Goal: Transaction & Acquisition: Obtain resource

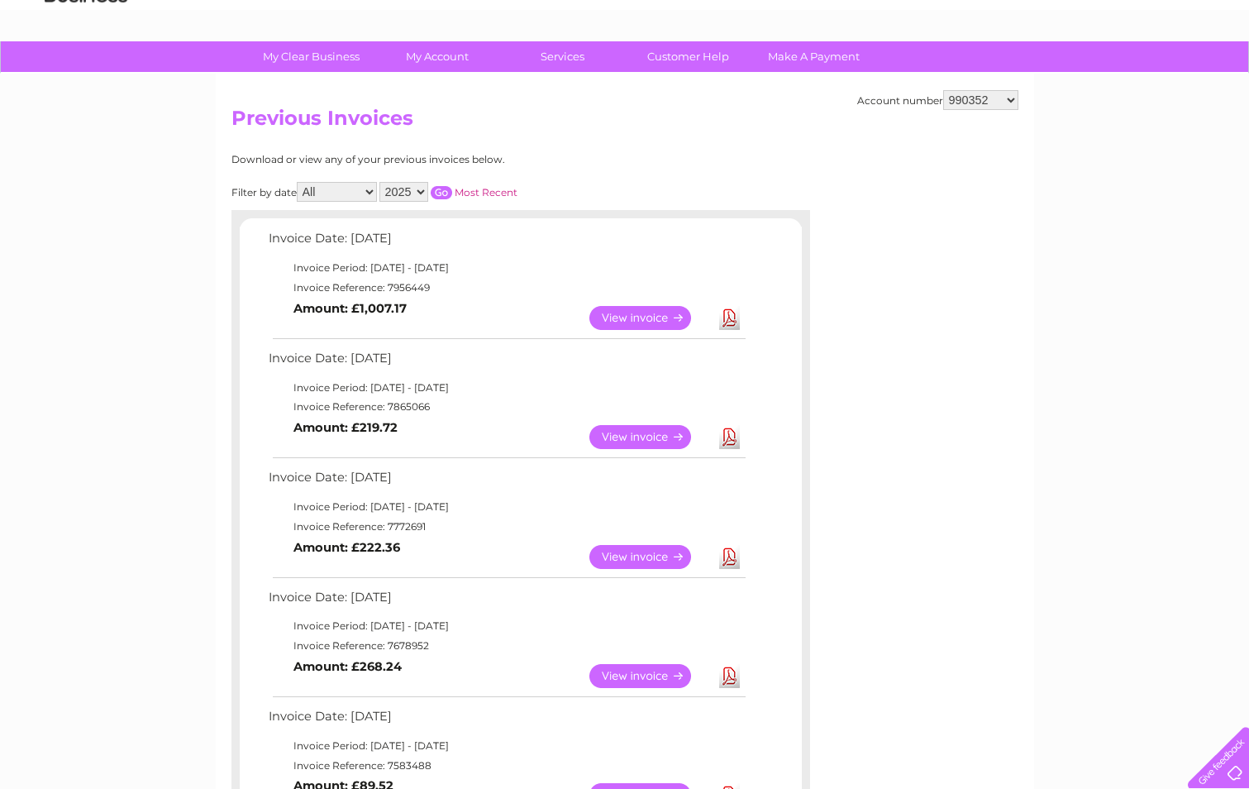
click at [971, 102] on select "911648 975946 979041 980046 990352 990353 990356 990361 997232 1080773 1081707 …" at bounding box center [980, 100] width 75 height 20
click at [980, 101] on select "911648 975946 979041 980046 990352 990353 990356 990361 997232 1080773 1081707 …" at bounding box center [980, 100] width 75 height 20
select select "1121407"
click at [943, 90] on select "911648 975946 979041 980046 990352 990353 990356 990361 997232 1080773 1081707 …" at bounding box center [980, 100] width 75 height 20
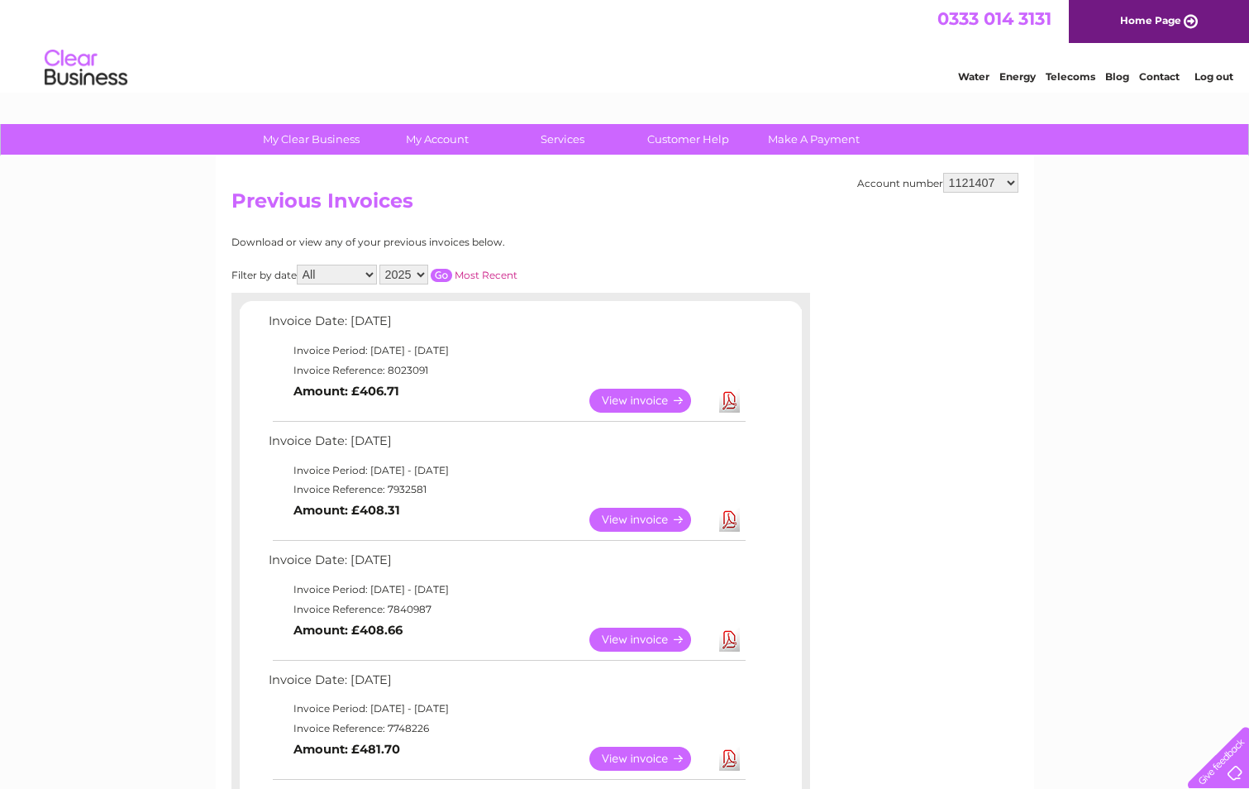
click at [721, 402] on link "Download" at bounding box center [729, 401] width 21 height 24
click at [970, 180] on select "911648 975946 979041 980046 990352 990353 990356 990361 997232 1080773 1081707 …" at bounding box center [980, 183] width 75 height 20
select select "30267508"
click at [943, 173] on select "911648 975946 979041 980046 990352 990353 990356 990361 997232 1080773 1081707 …" at bounding box center [980, 183] width 75 height 20
click at [728, 405] on link "Download" at bounding box center [729, 401] width 21 height 24
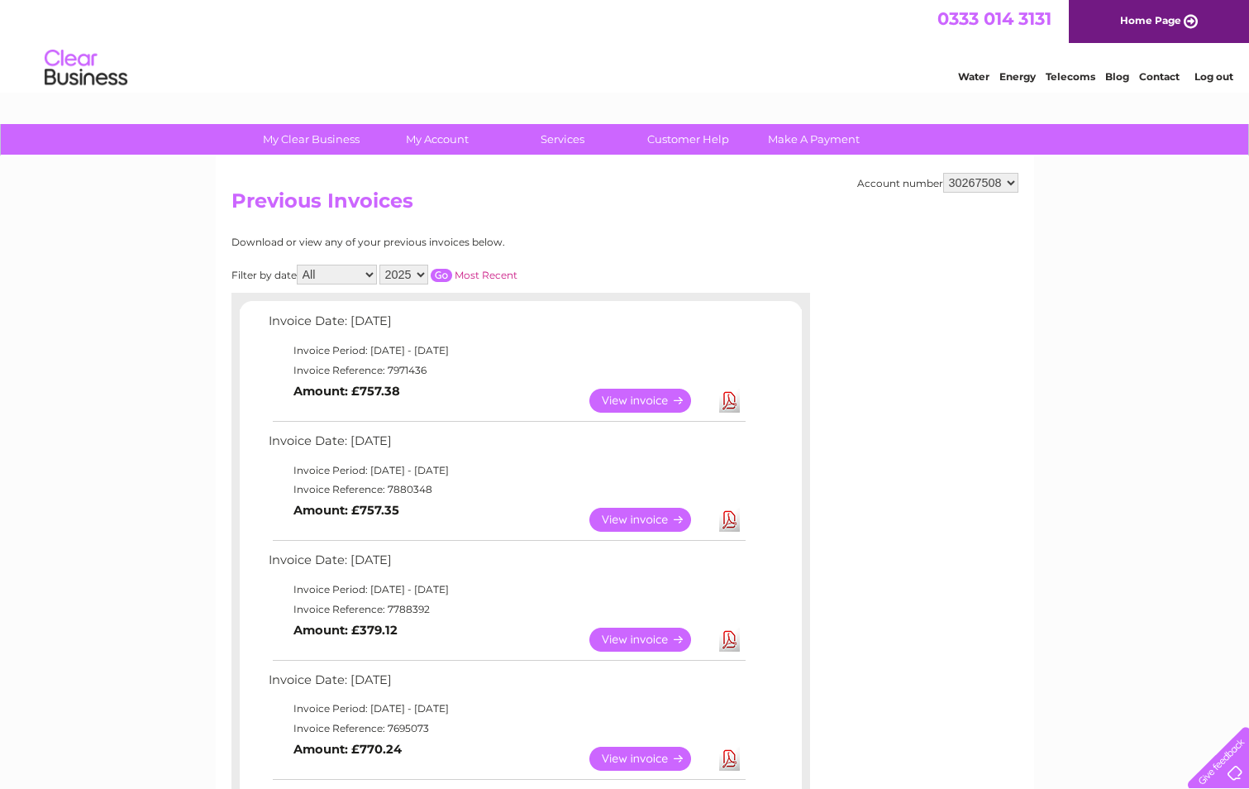
click at [994, 179] on select "911648 975946 979041 980046 990352 990353 990356 990361 997232 1080773 1081707 …" at bounding box center [980, 183] width 75 height 20
click at [943, 173] on select "911648 975946 979041 980046 990352 990353 990356 990361 997232 1080773 1081707 …" at bounding box center [980, 183] width 75 height 20
click at [1001, 178] on select "911648 975946 979041 980046 990352 990353 990356 990361 997232 1080773 1081707 …" at bounding box center [980, 183] width 75 height 20
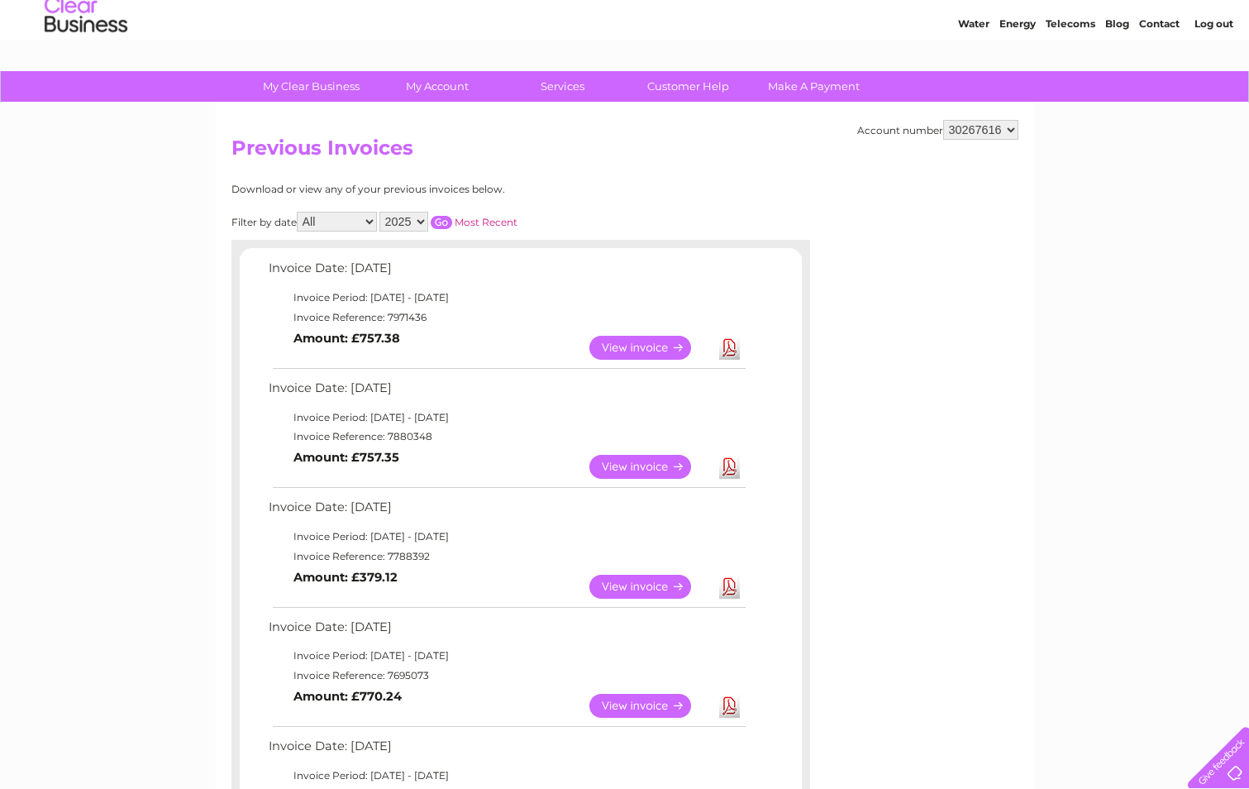
scroll to position [83, 0]
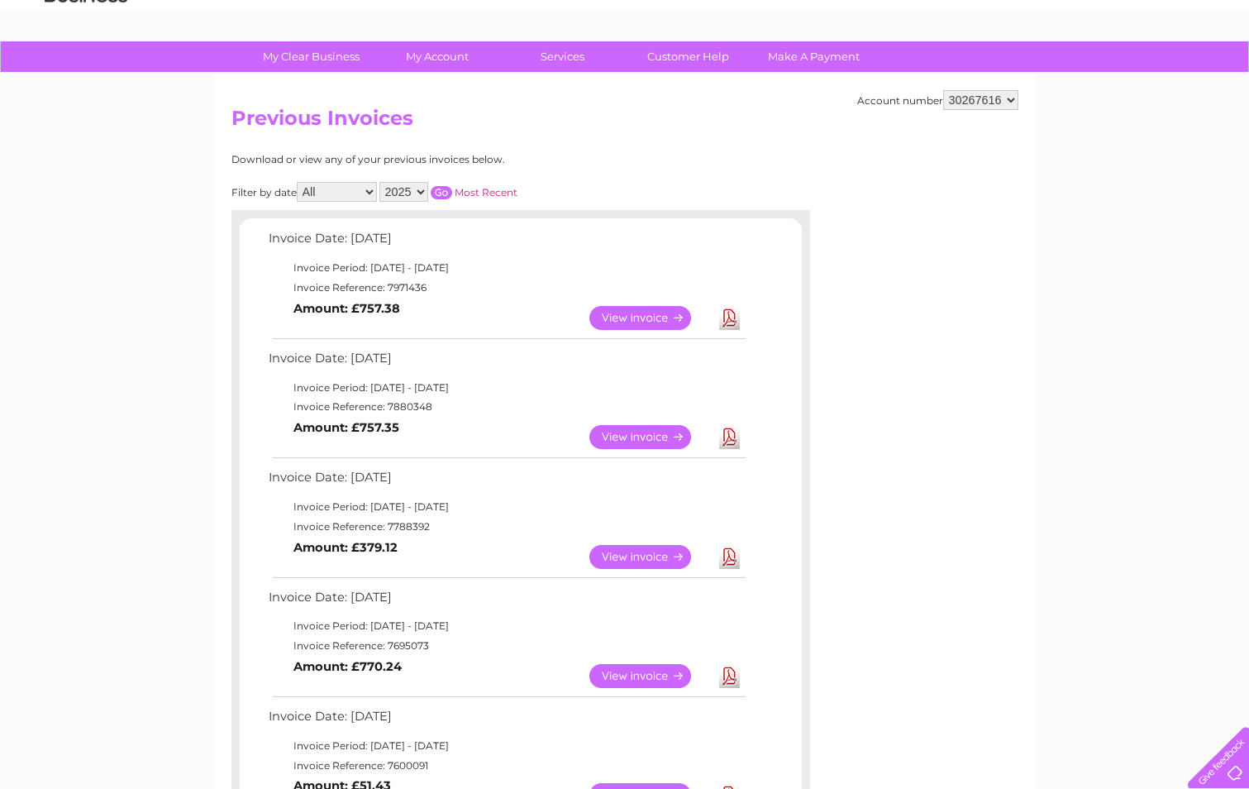
click at [1001, 87] on div "Account number 911648 975946 979041 980046 990352 990353 990356 990361 997232 1…" at bounding box center [625, 667] width 818 height 1186
click at [1000, 96] on select "911648 975946 979041 980046 990352 990353 990356 990361 997232 1080773 1081707 …" at bounding box center [980, 100] width 75 height 20
select select "30280216"
click at [943, 90] on select "911648 975946 979041 980046 990352 990353 990356 990361 997232 1080773 1081707 …" at bounding box center [980, 100] width 75 height 20
click at [753, 150] on div "Account number 911648 975946 979041 980046 990352 990353 990356 990361 997232 1…" at bounding box center [625, 667] width 818 height 1186
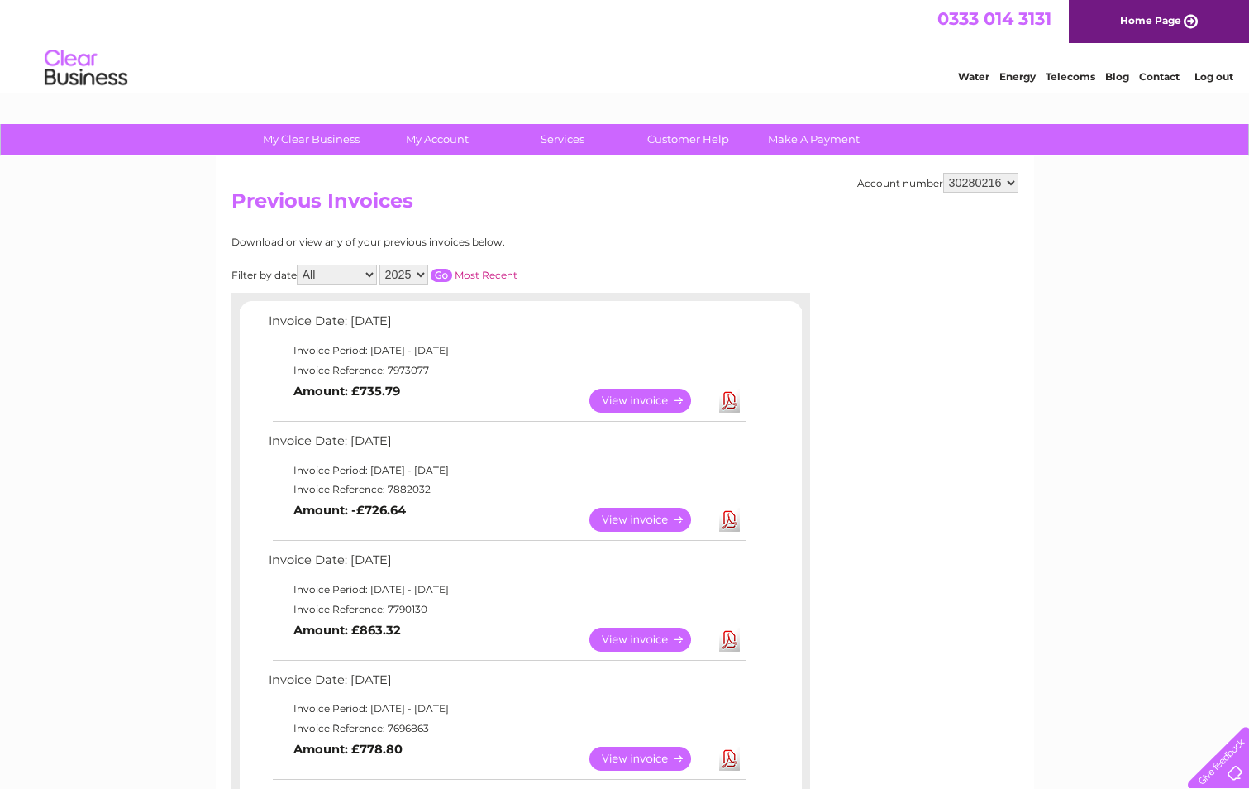
click at [726, 221] on div "Account number 911648 975946 979041 980046 990352 990353 990356 990361 997232 1…" at bounding box center [625, 749] width 818 height 1186
click at [734, 402] on link "Download" at bounding box center [729, 401] width 21 height 24
click at [725, 407] on link "Download" at bounding box center [729, 401] width 21 height 24
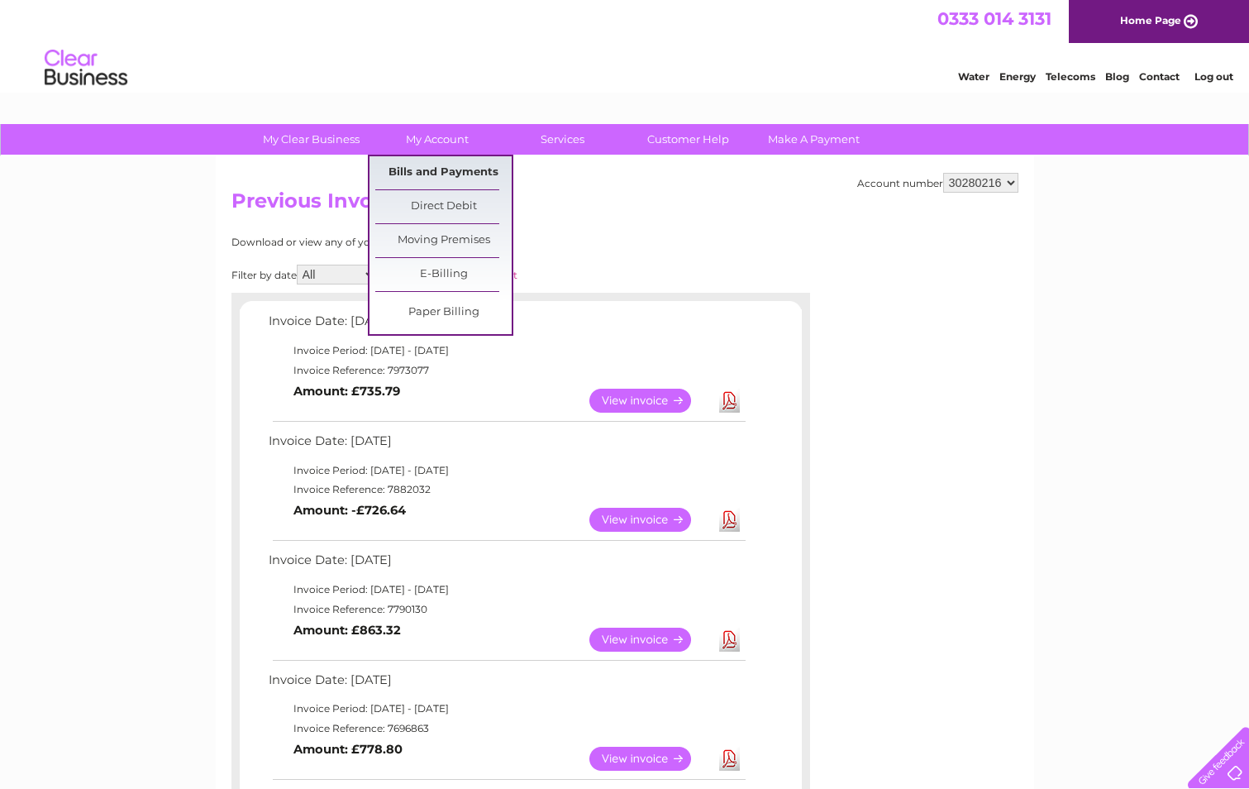
click at [426, 161] on link "Bills and Payments" at bounding box center [443, 172] width 136 height 33
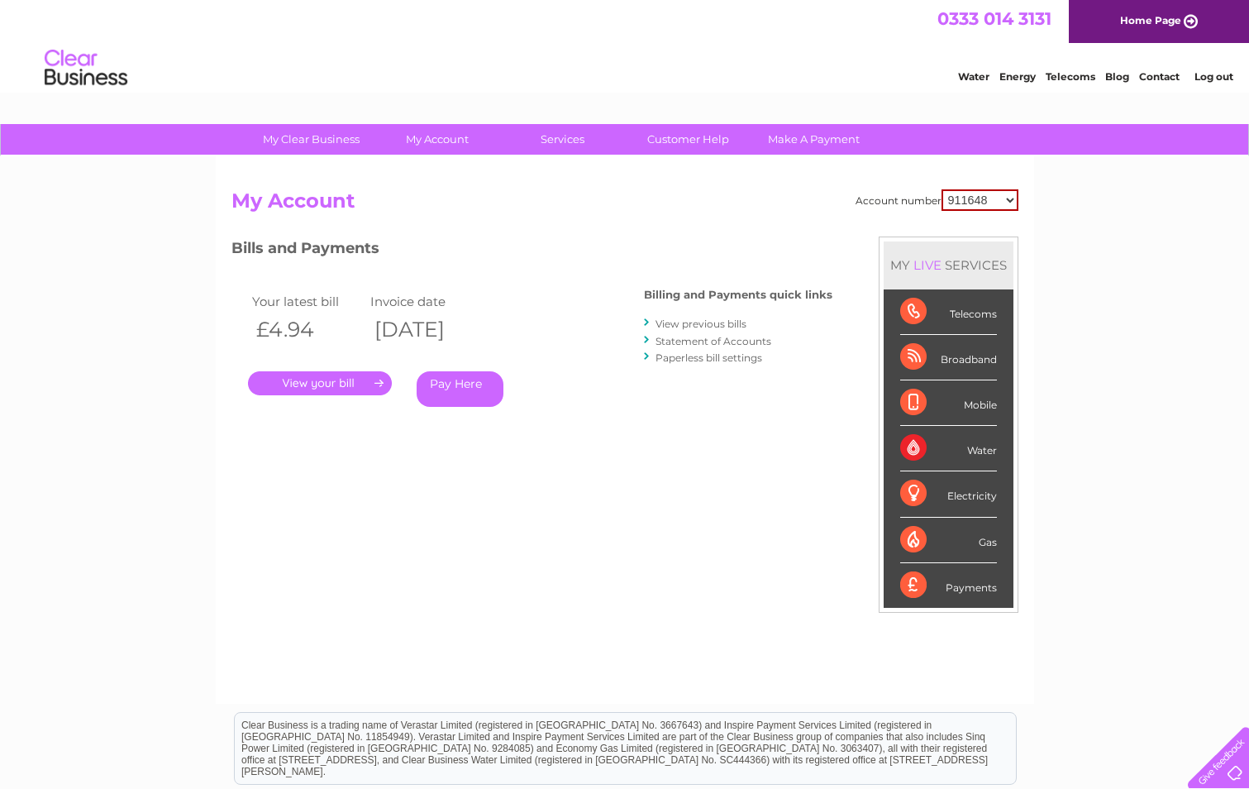
click at [973, 203] on select "911648 975946 979041 980046 990352 990353 990356 990361 997232 1080773 1081707 …" at bounding box center [980, 199] width 77 height 21
select select "30280216"
click at [942, 189] on select "911648 975946 979041 980046 990352 990353 990356 990361 997232 1080773 1081707 …" at bounding box center [980, 199] width 77 height 21
click at [681, 339] on link "Statement of Accounts" at bounding box center [714, 341] width 116 height 12
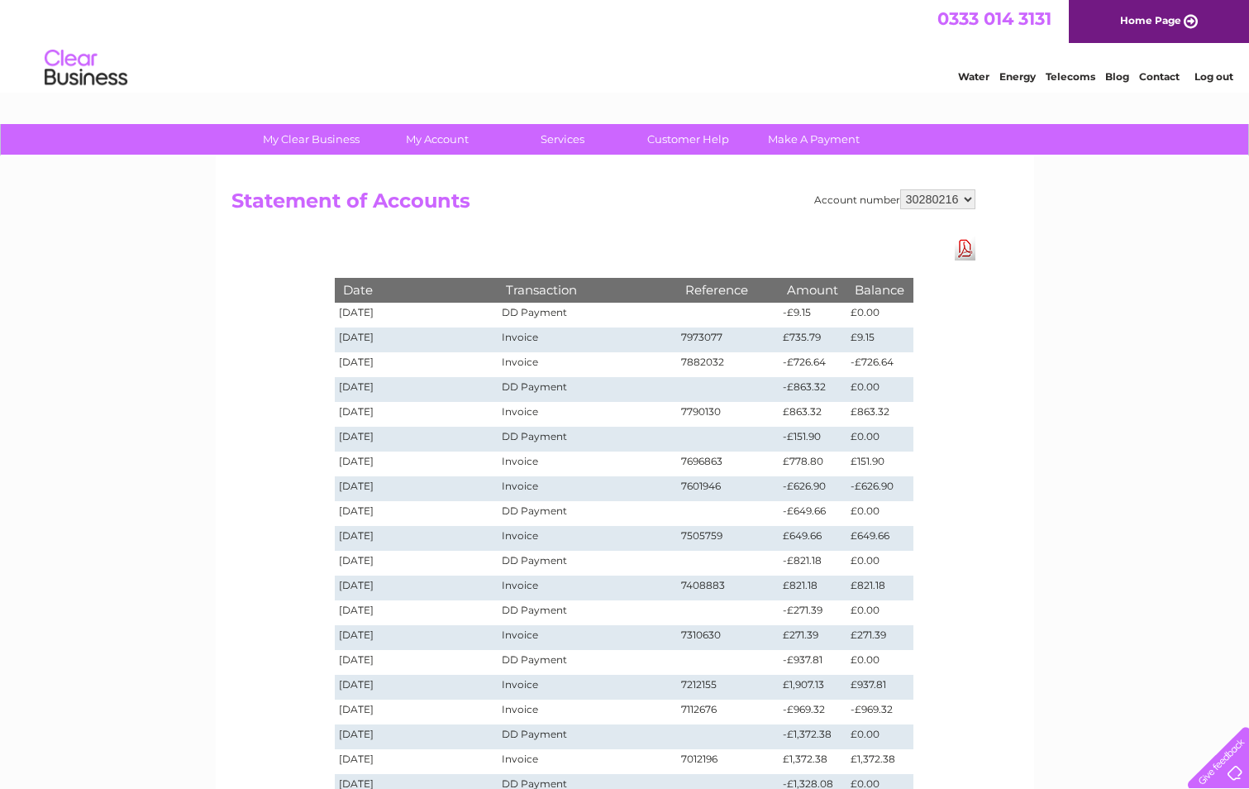
click at [513, 343] on td "Invoice" at bounding box center [587, 339] width 179 height 25
click at [512, 327] on td "Invoice" at bounding box center [587, 339] width 179 height 25
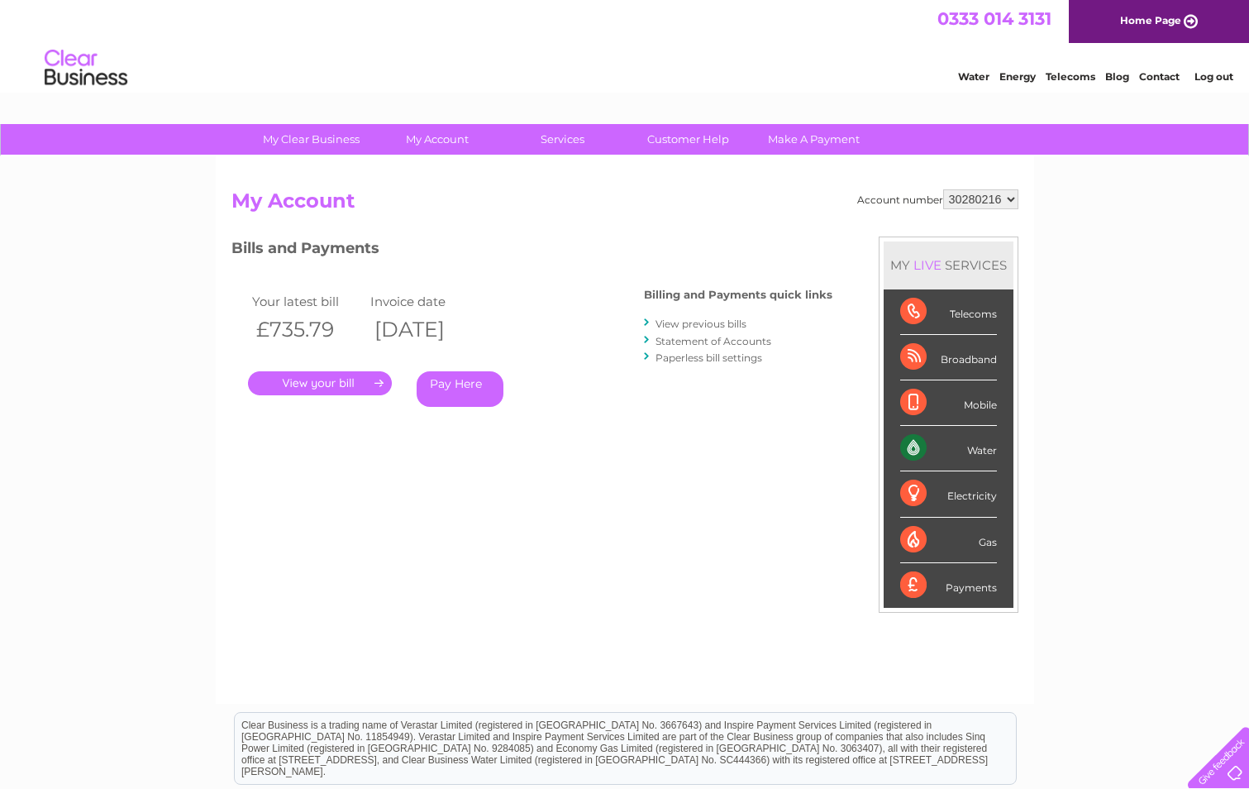
click at [335, 383] on link "." at bounding box center [320, 383] width 144 height 24
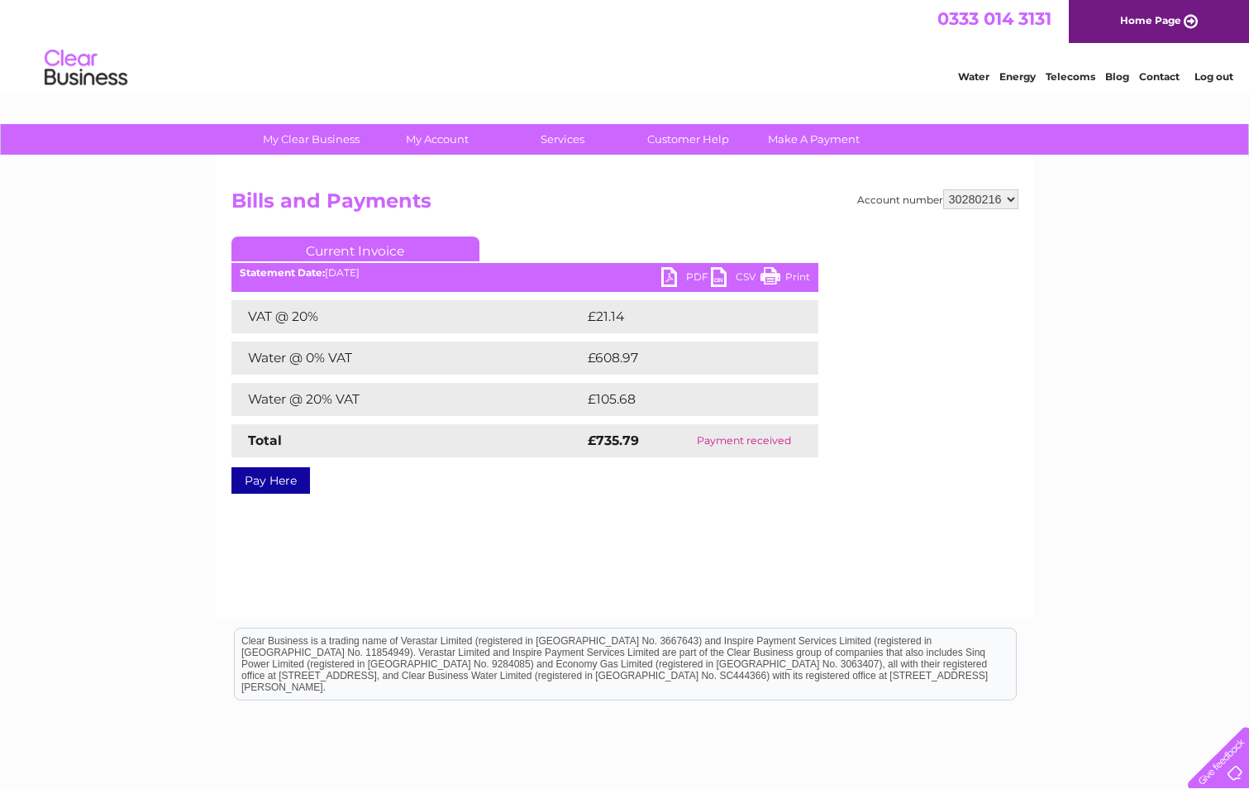
click at [692, 285] on link "PDF" at bounding box center [686, 279] width 50 height 24
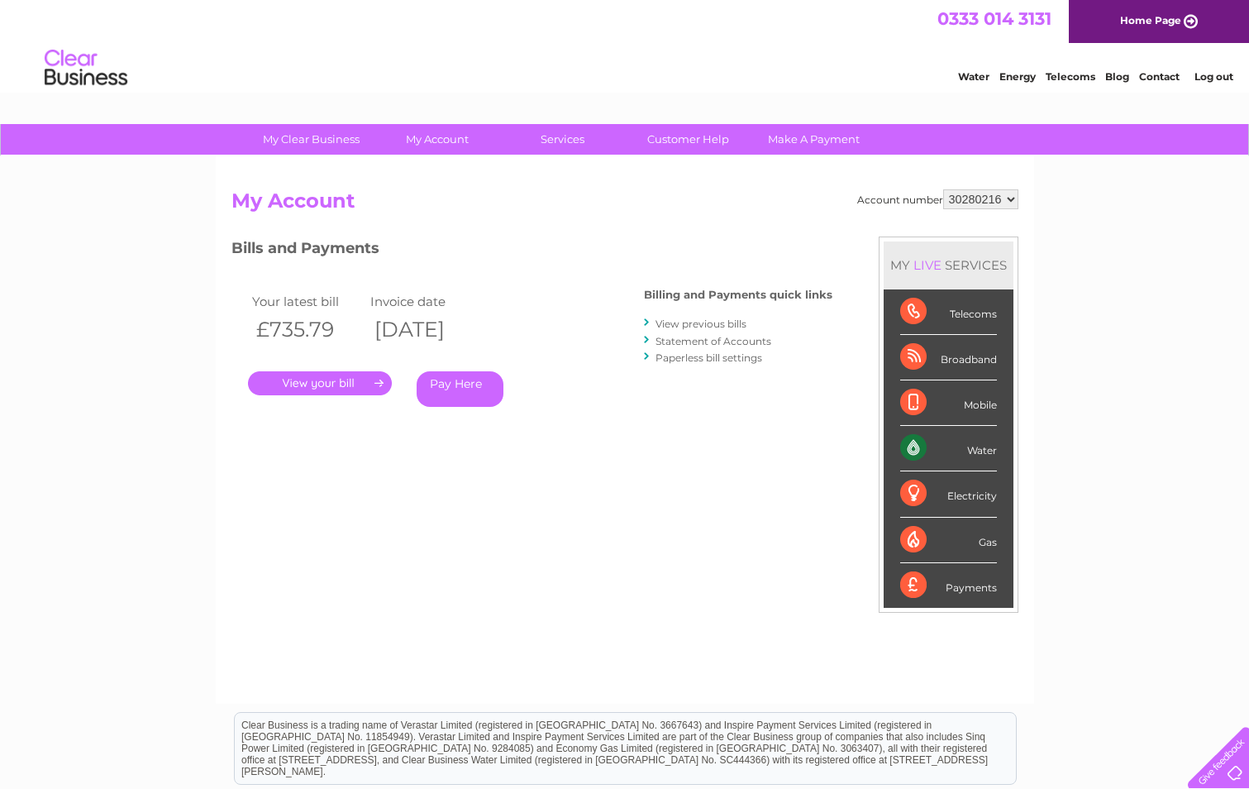
click at [738, 323] on link "View previous bills" at bounding box center [701, 323] width 91 height 12
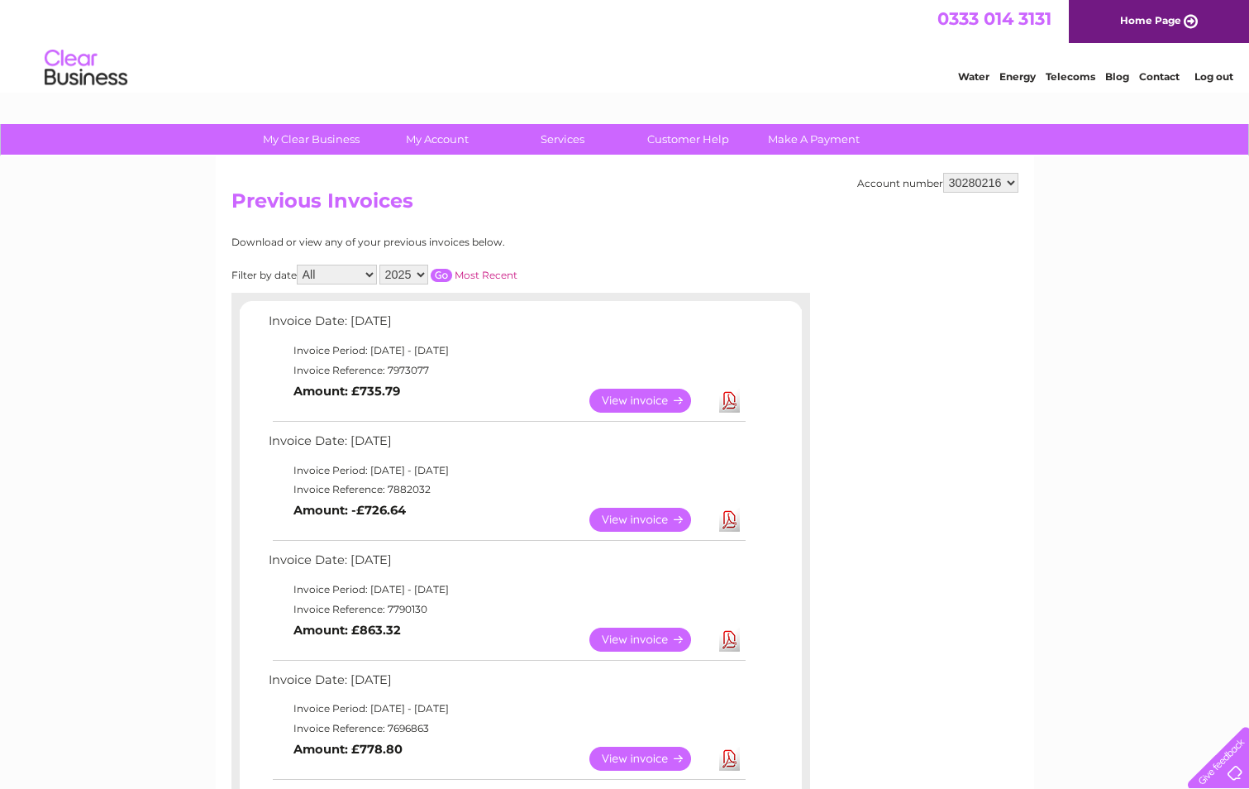
click at [619, 513] on link "View" at bounding box center [650, 520] width 122 height 24
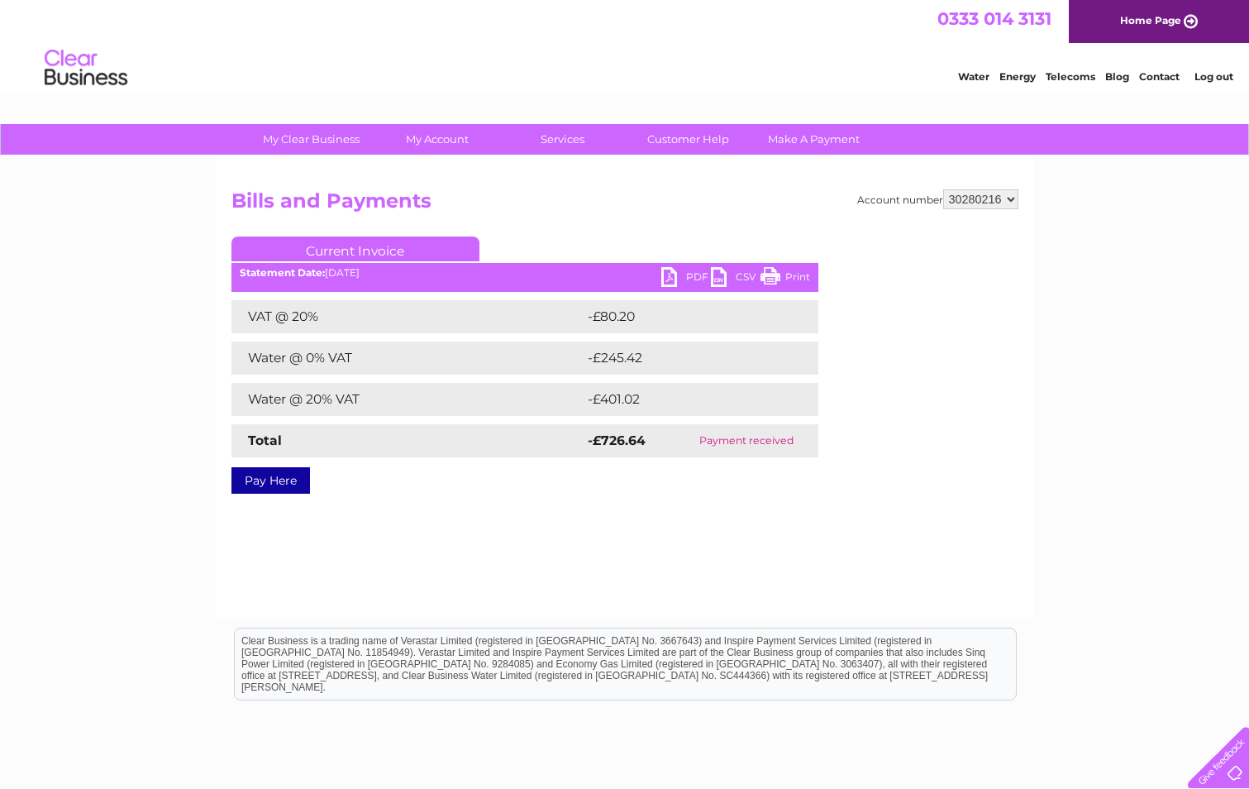
click at [676, 279] on link "PDF" at bounding box center [686, 279] width 50 height 24
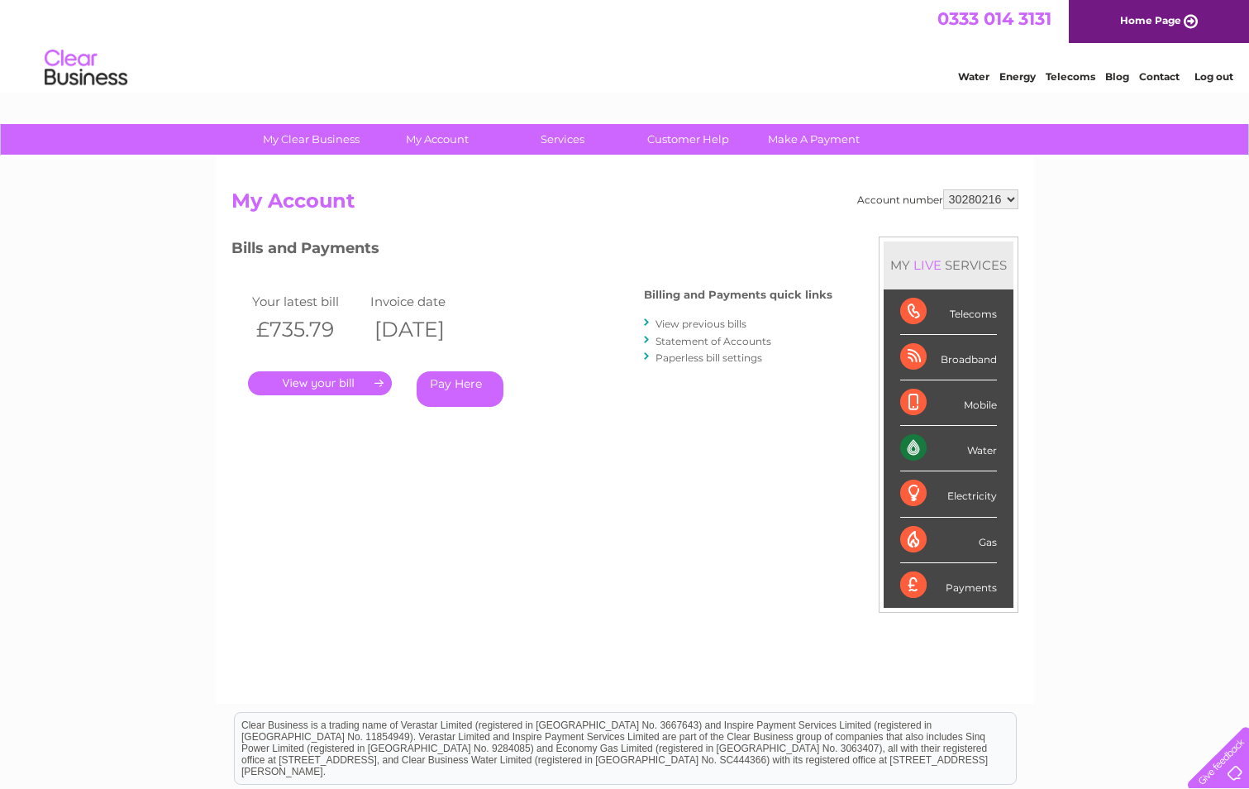
click at [678, 341] on link "Statement of Accounts" at bounding box center [714, 341] width 116 height 12
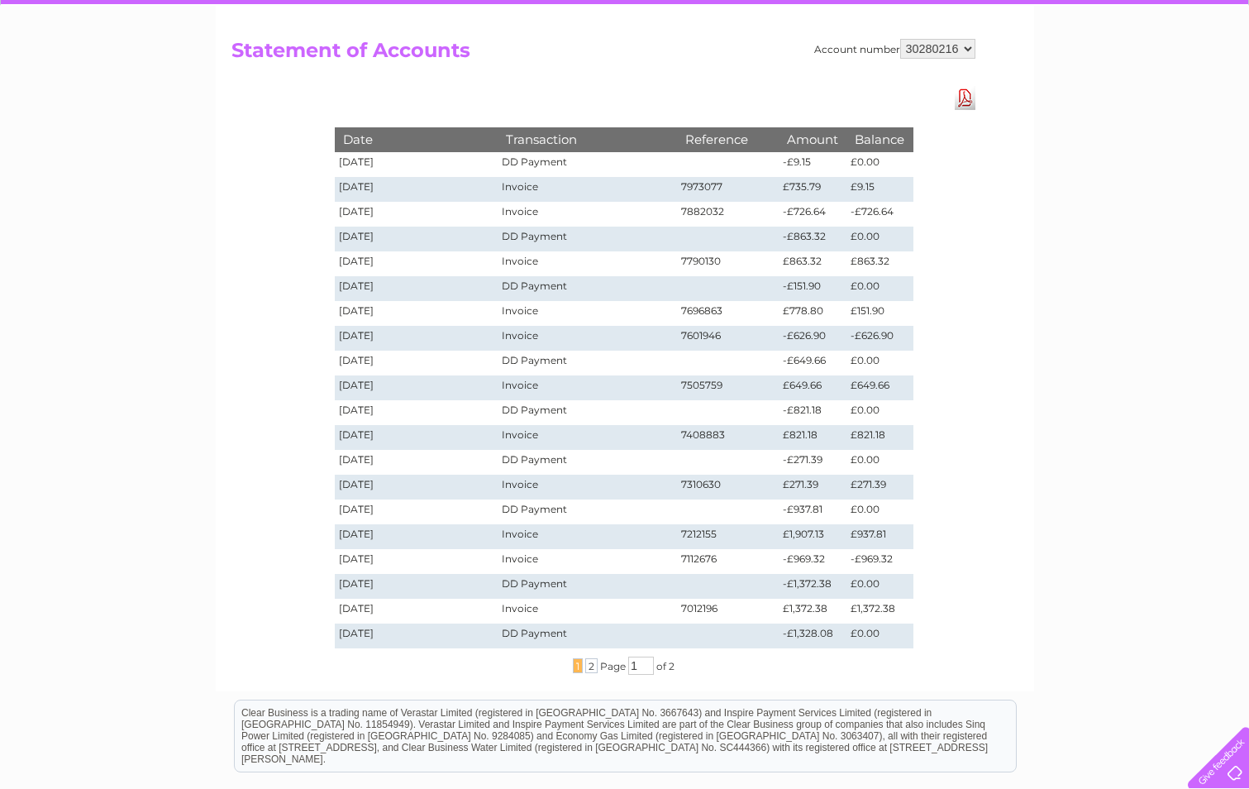
scroll to position [165, 0]
